Goal: Find specific page/section: Find specific page/section

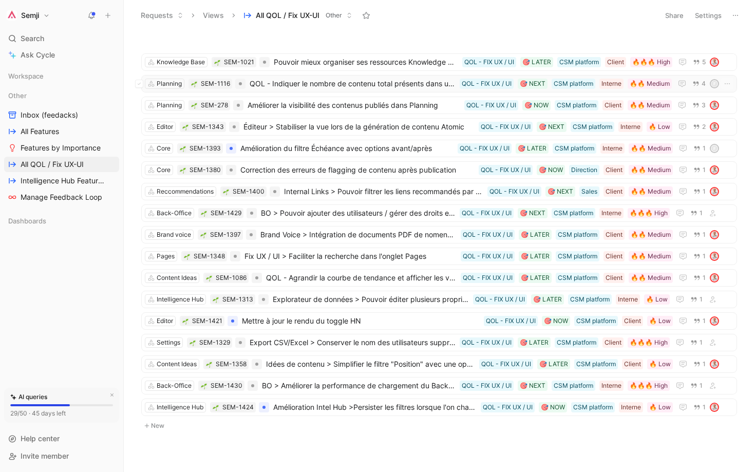
click at [415, 87] on span "QOL - Indiquer le nombre de contenu total présents dans un dossier parent" at bounding box center [353, 84] width 206 height 12
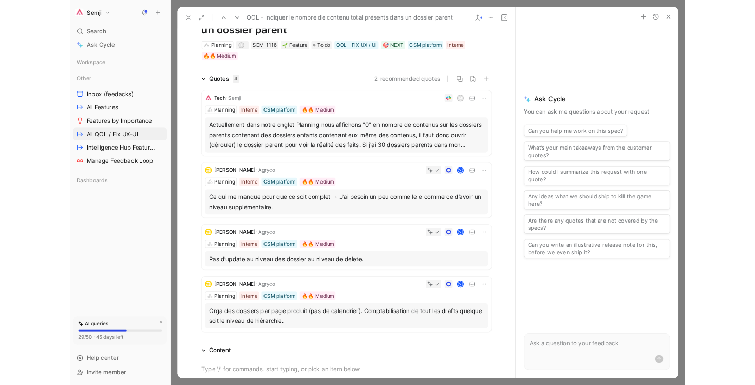
scroll to position [55, 0]
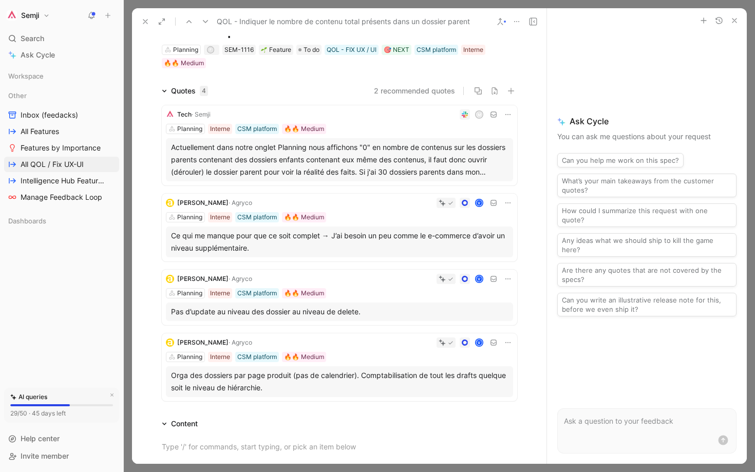
click at [435, 129] on div "Planning Interne CSM platform 🔥🔥 Medium" at bounding box center [339, 129] width 347 height 10
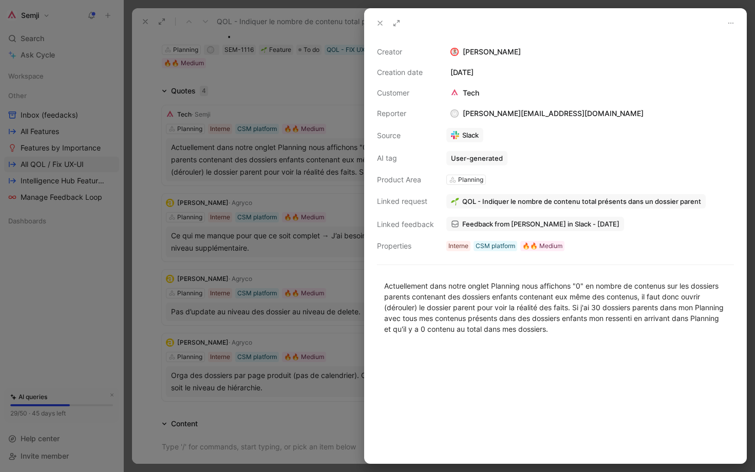
click at [334, 138] on div at bounding box center [377, 236] width 755 height 472
